Goal: Task Accomplishment & Management: Use online tool/utility

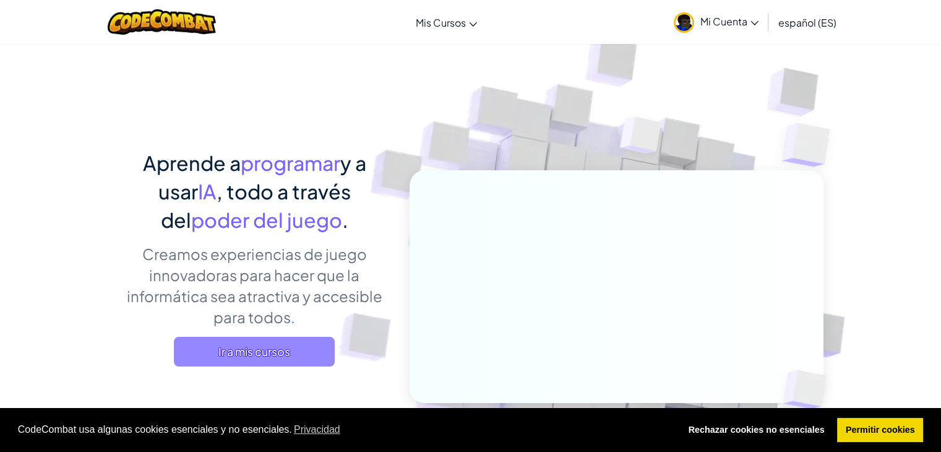
click at [300, 349] on span "Ir a mis cursos" at bounding box center [254, 352] width 161 height 30
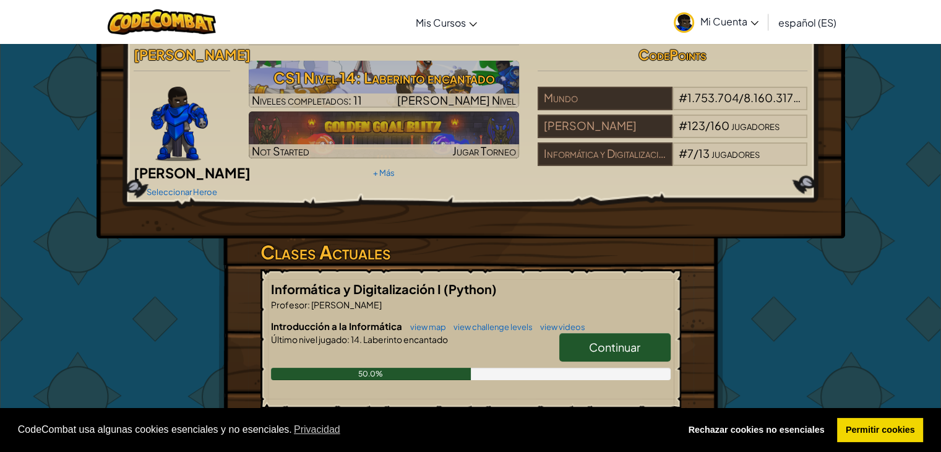
scroll to position [62, 0]
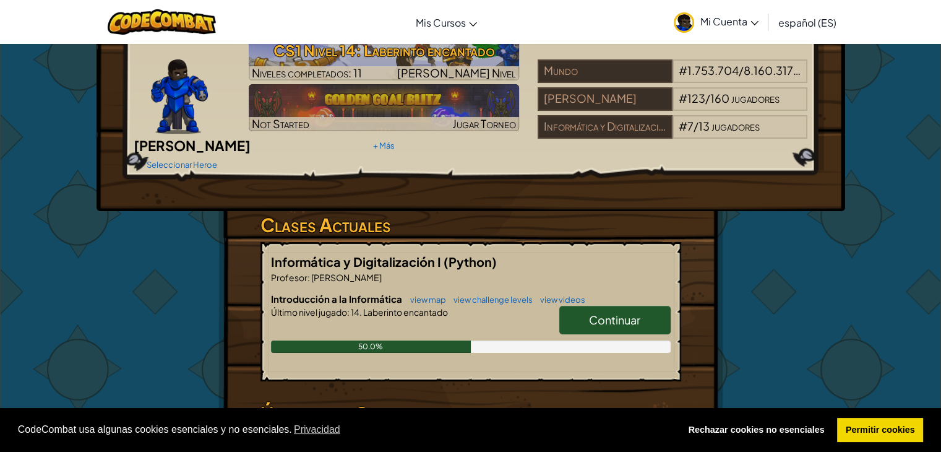
click at [631, 313] on span "Continuar" at bounding box center [614, 320] width 51 height 14
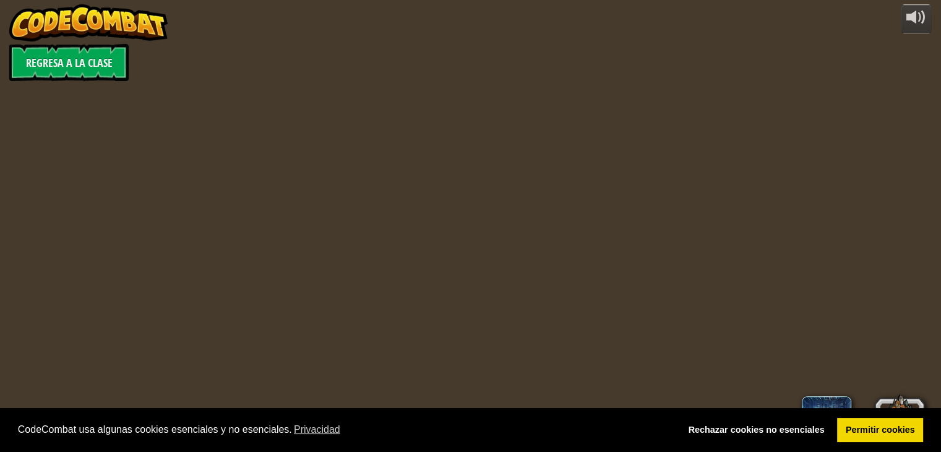
select select "es-ES"
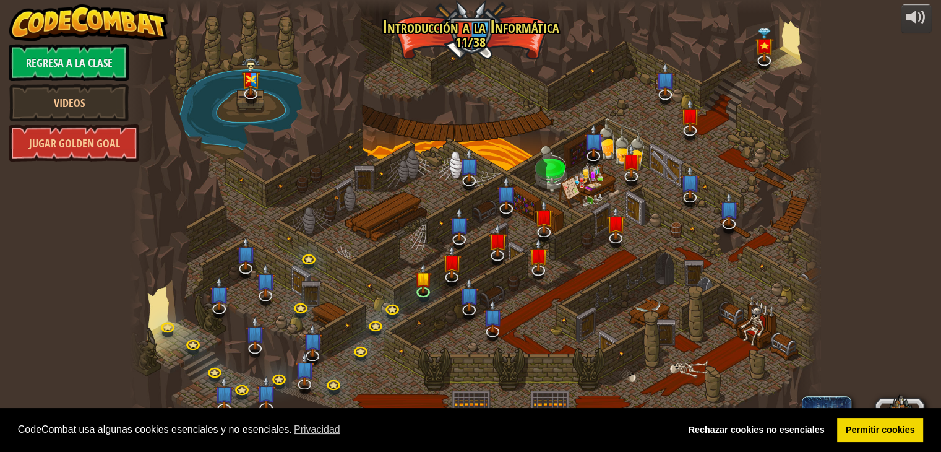
select select "es-ES"
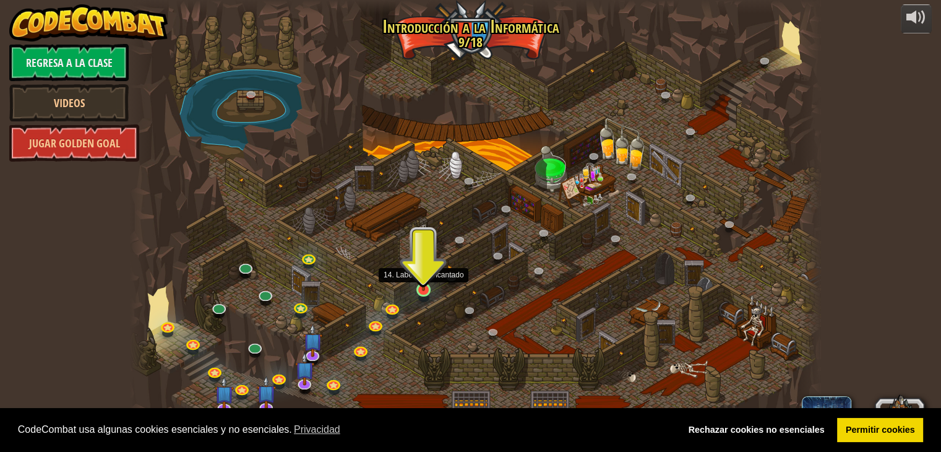
click at [425, 280] on img at bounding box center [423, 271] width 17 height 40
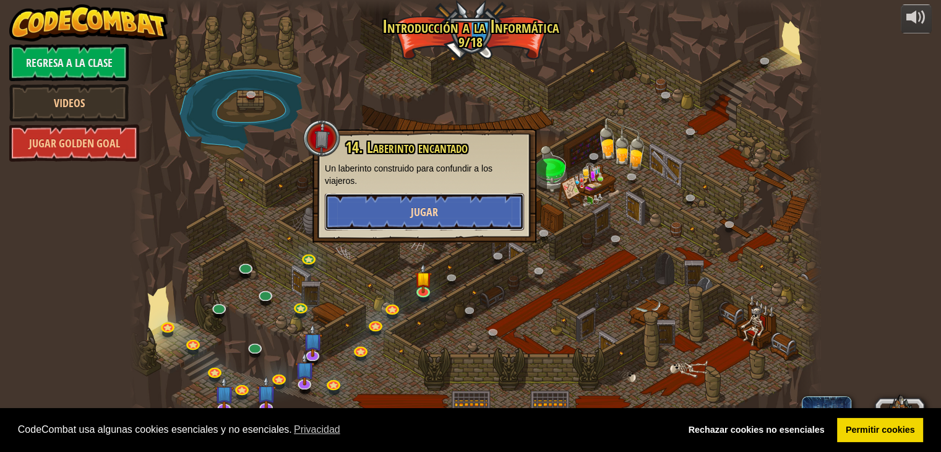
click at [431, 212] on span "Jugar" at bounding box center [424, 211] width 27 height 15
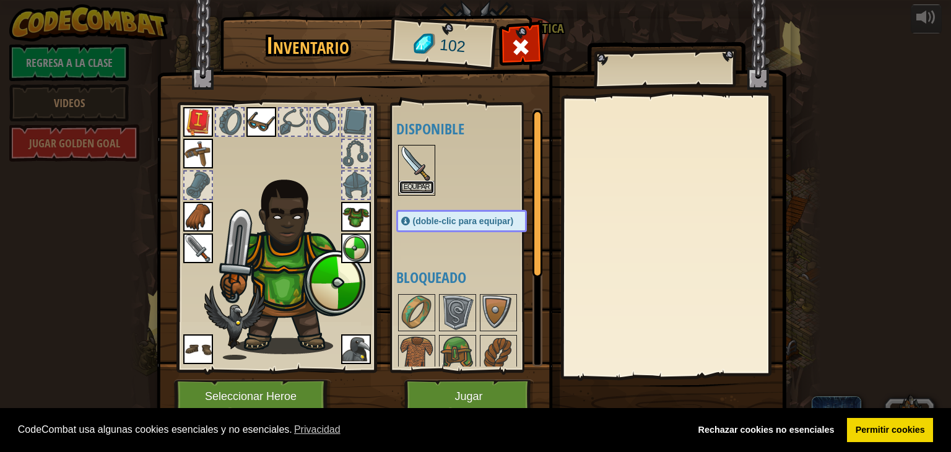
click at [406, 189] on button "Equipar" at bounding box center [416, 187] width 35 height 13
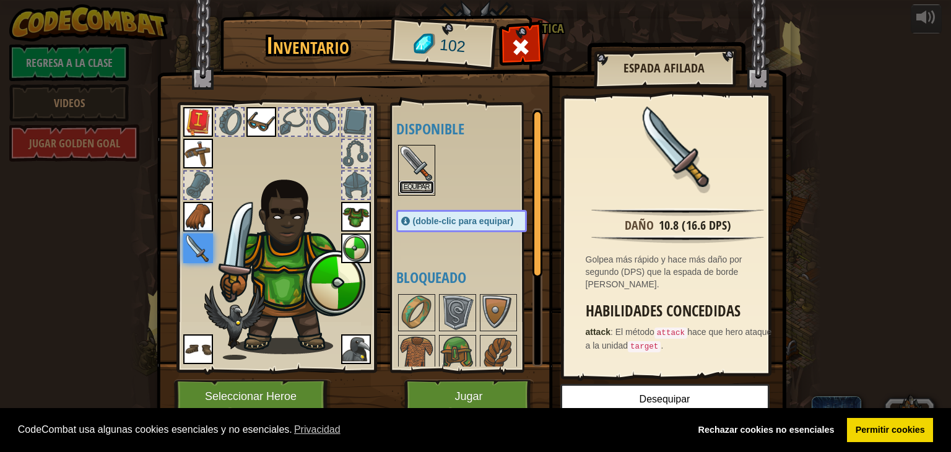
click at [410, 188] on button "Equipar" at bounding box center [416, 187] width 35 height 13
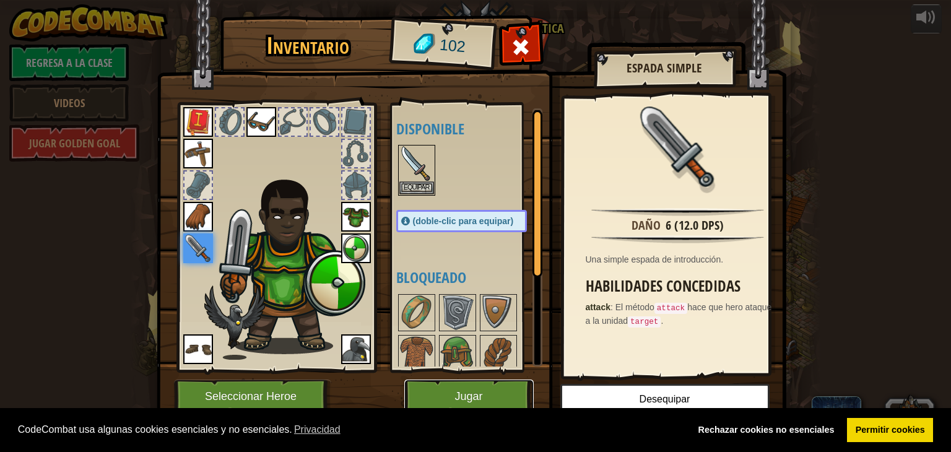
click at [478, 384] on button "Jugar" at bounding box center [468, 396] width 129 height 34
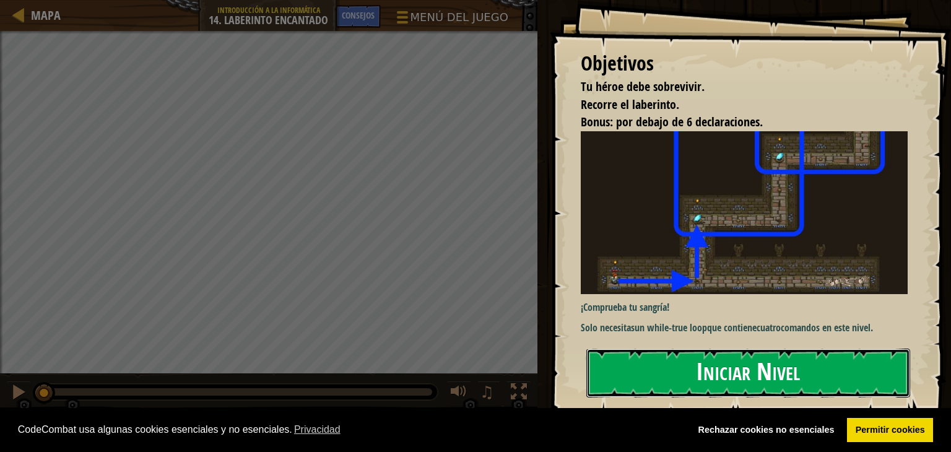
click at [772, 371] on button "Iniciar Nivel" at bounding box center [748, 372] width 324 height 49
